Goal: Communication & Community: Answer question/provide support

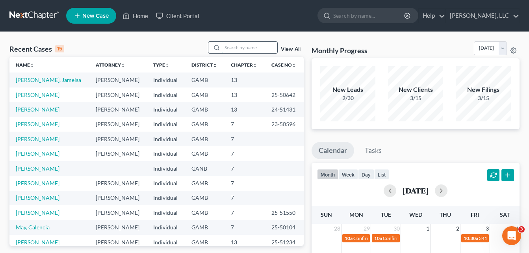
click at [228, 48] on input "search" at bounding box center [249, 47] width 55 height 11
type input "S"
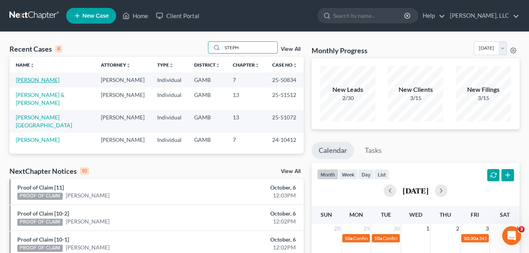
type input "STEPH"
click at [42, 82] on link "[PERSON_NAME]" at bounding box center [38, 79] width 44 height 7
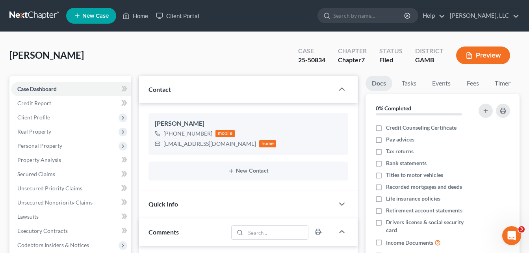
click at [145, 54] on div "[PERSON_NAME] Upgraded Case 25-50834 Chapter Chapter 7 Status [GEOGRAPHIC_DATA]…" at bounding box center [264, 58] width 510 height 34
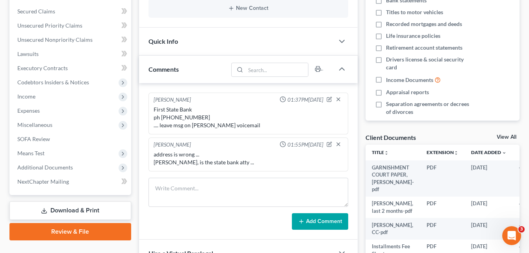
scroll to position [152, 0]
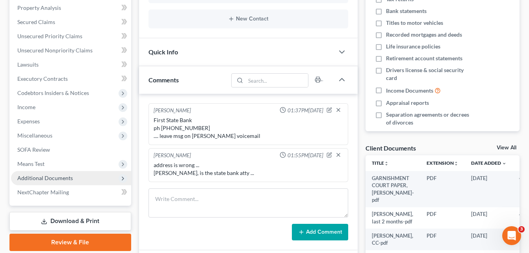
click at [45, 179] on span "Additional Documents" at bounding box center [45, 177] width 56 height 7
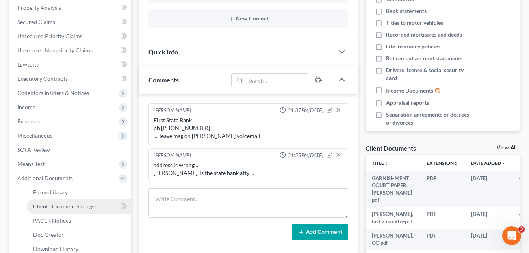
click at [53, 206] on span "Client Document Storage" at bounding box center [64, 206] width 62 height 7
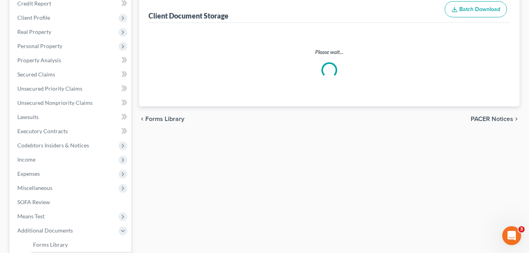
scroll to position [18, 0]
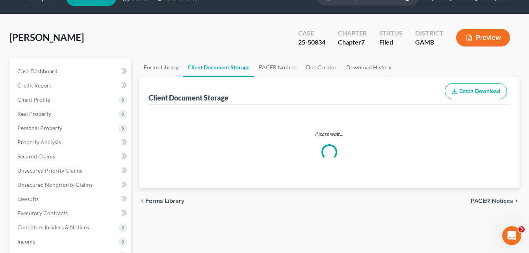
select select "26"
select select "6"
select select "22"
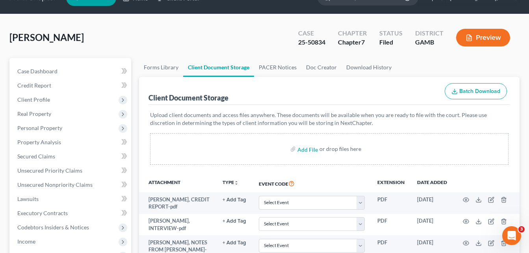
scroll to position [0, 0]
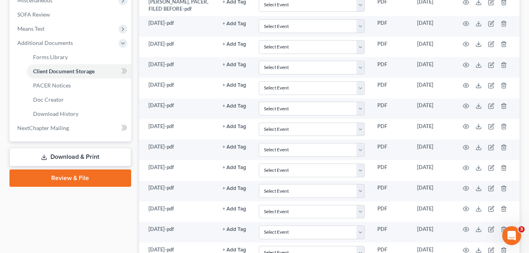
scroll to position [287, 0]
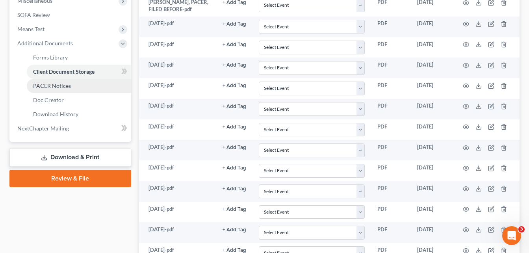
click at [59, 82] on span "PACER Notices" at bounding box center [52, 85] width 38 height 7
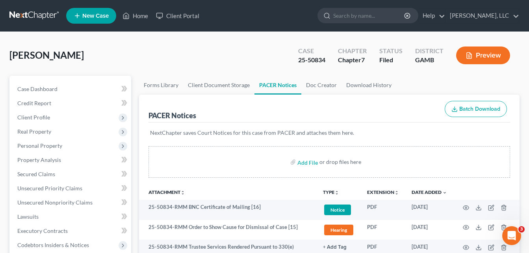
click at [141, 20] on link "Home" at bounding box center [135, 16] width 33 height 14
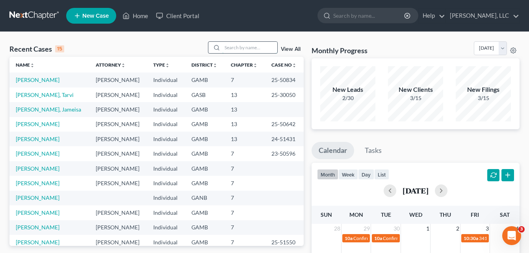
click at [243, 46] on input "search" at bounding box center [249, 47] width 55 height 11
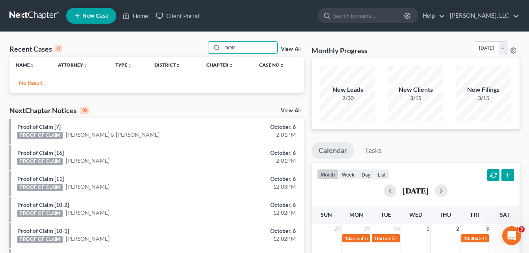
type input "DOR"
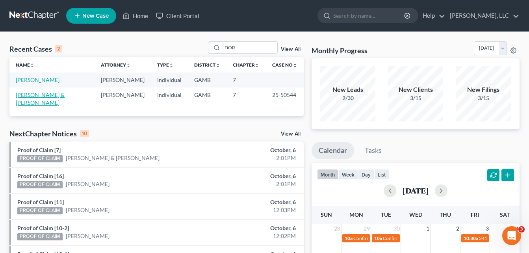
click at [55, 94] on link "[PERSON_NAME] & [PERSON_NAME]" at bounding box center [40, 98] width 49 height 15
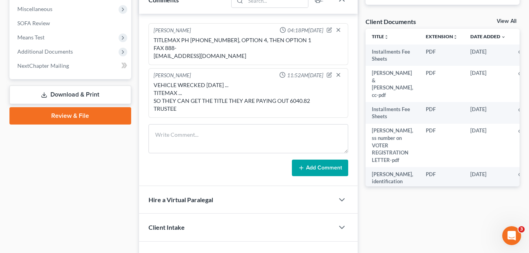
scroll to position [268, 0]
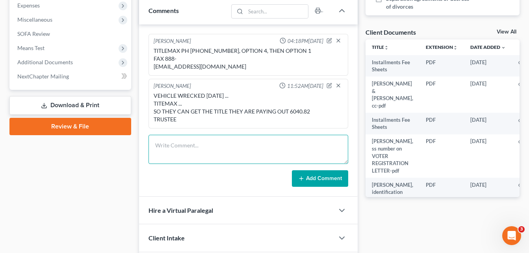
click at [204, 137] on textarea at bounding box center [248, 149] width 200 height 29
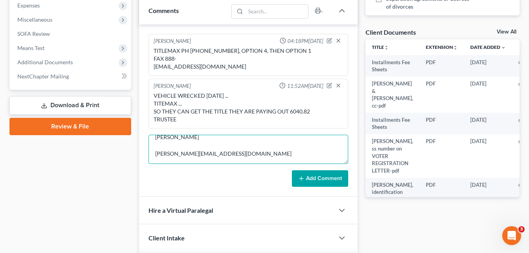
scroll to position [19, 0]
type textarea "[PERSON_NAME] [PERSON_NAME][EMAIL_ADDRESS][DOMAIN_NAME]"
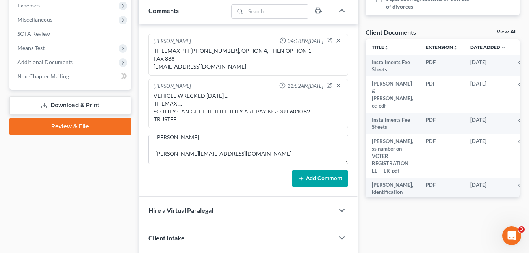
click at [324, 172] on button "Add Comment" at bounding box center [320, 178] width 56 height 17
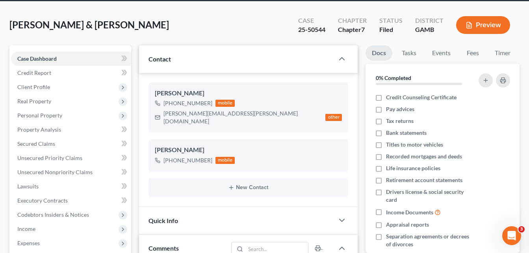
scroll to position [0, 0]
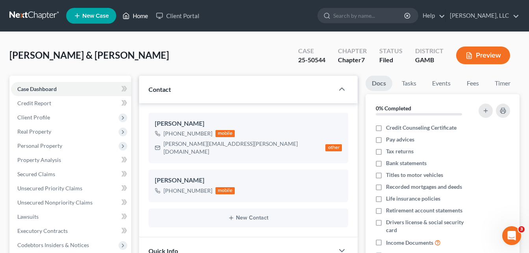
click at [136, 19] on link "Home" at bounding box center [135, 16] width 33 height 14
